Goal: Information Seeking & Learning: Check status

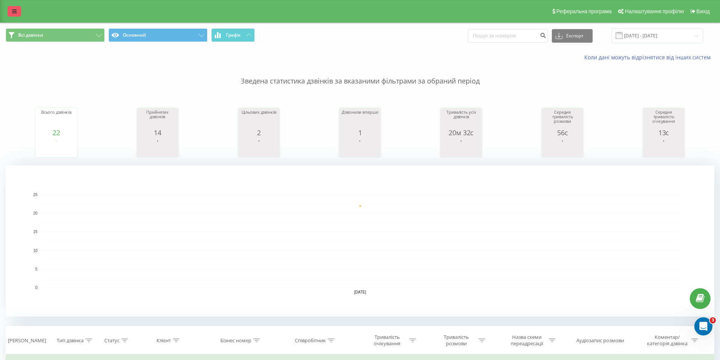
click at [17, 14] on link at bounding box center [15, 11] width 14 height 11
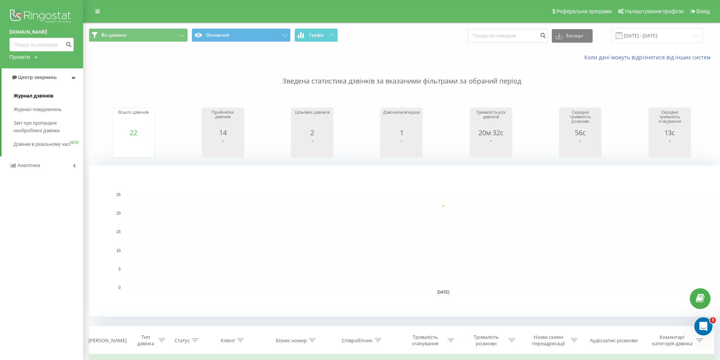
click at [46, 93] on span "Журнал дзвінків" at bounding box center [34, 96] width 40 height 8
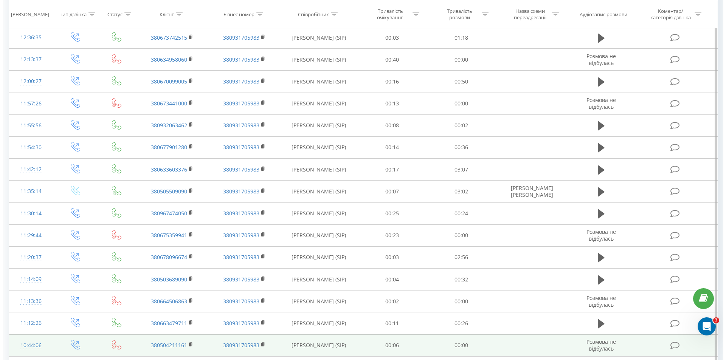
scroll to position [589, 0]
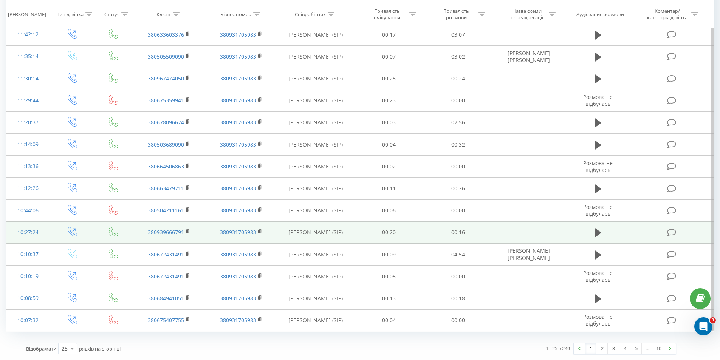
click at [670, 231] on icon at bounding box center [671, 233] width 9 height 8
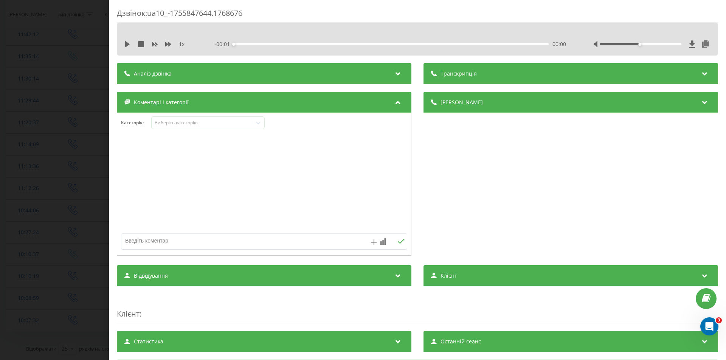
click at [378, 80] on div "Аналіз дзвінка" at bounding box center [264, 73] width 295 height 21
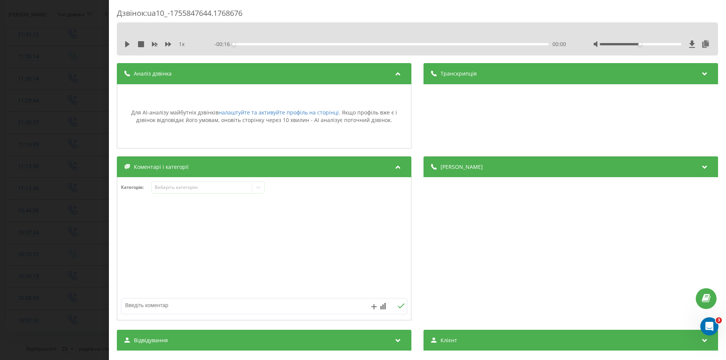
click at [518, 75] on div "Транскрипція" at bounding box center [570, 73] width 295 height 21
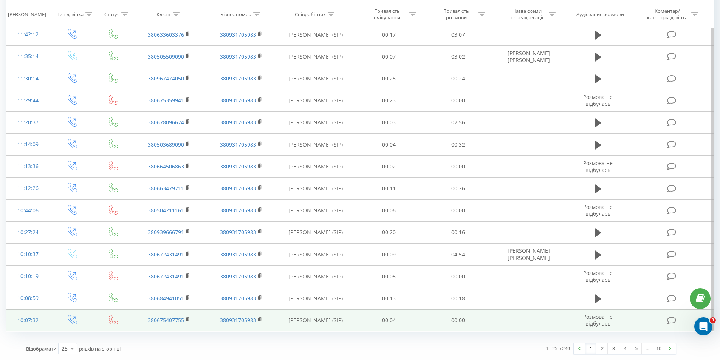
click at [669, 319] on icon at bounding box center [671, 321] width 9 height 8
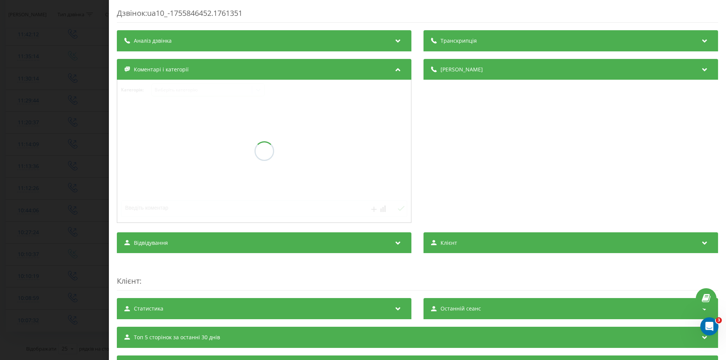
click at [272, 46] on div "Аналіз дзвінка" at bounding box center [264, 40] width 295 height 21
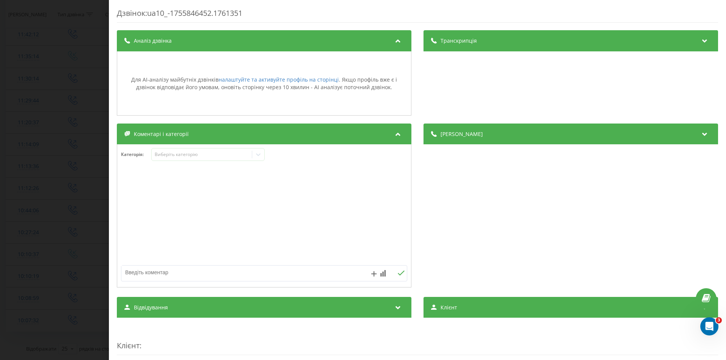
click at [483, 41] on div "Транскрипція" at bounding box center [570, 40] width 295 height 21
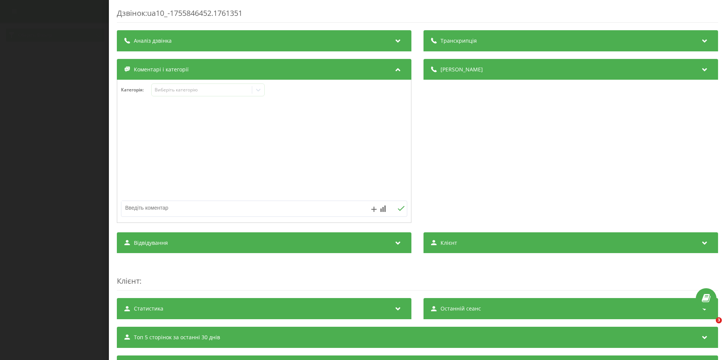
click at [527, 40] on div "Транскрипція" at bounding box center [570, 40] width 295 height 21
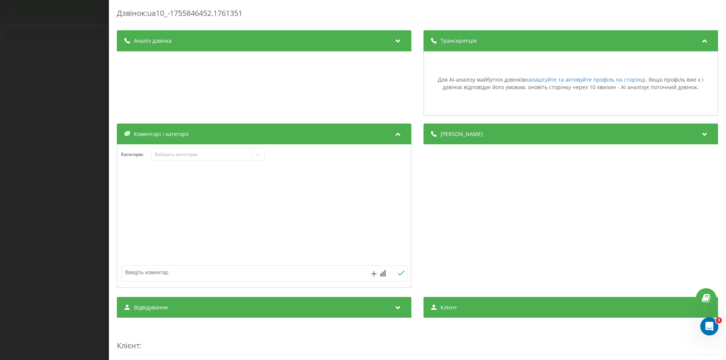
click at [394, 36] on icon at bounding box center [398, 40] width 9 height 8
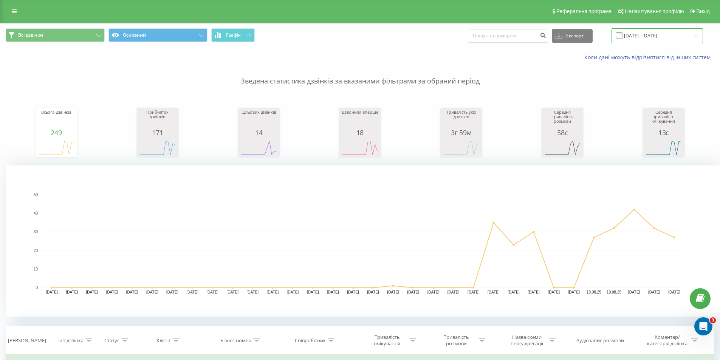
click at [681, 33] on input "22.07.2025 - 22.08.2025" at bounding box center [657, 35] width 91 height 15
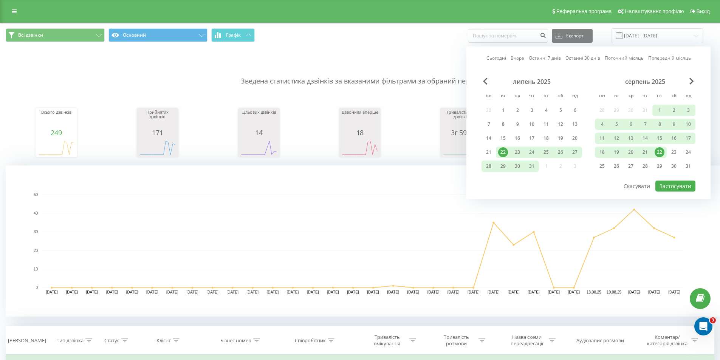
click at [659, 155] on div "22" at bounding box center [660, 152] width 10 height 10
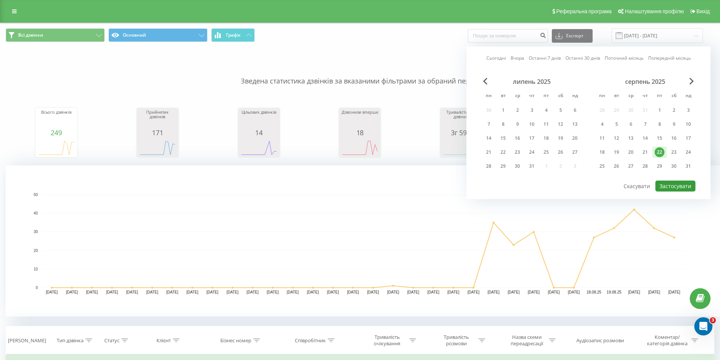
click at [678, 188] on button "Застосувати" at bounding box center [676, 186] width 40 height 11
type input "[DATE] - [DATE]"
